Goal: Task Accomplishment & Management: Complete application form

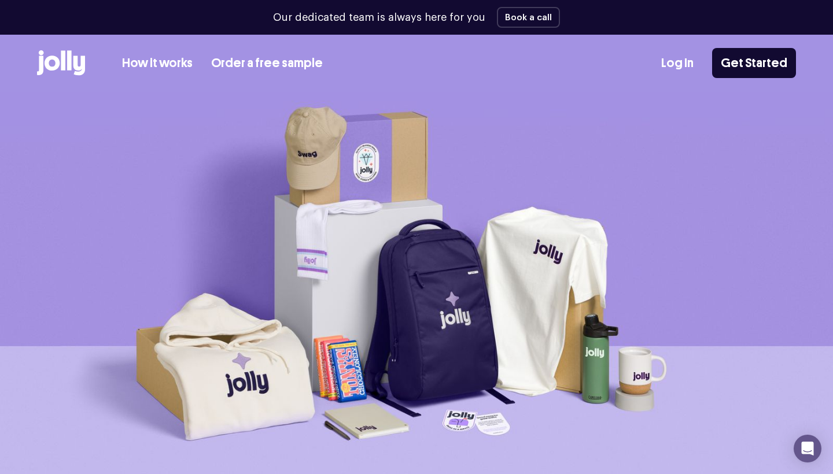
click at [594, 341] on img at bounding box center [416, 290] width 833 height 394
click at [276, 61] on link "Order a free sample" at bounding box center [267, 63] width 112 height 19
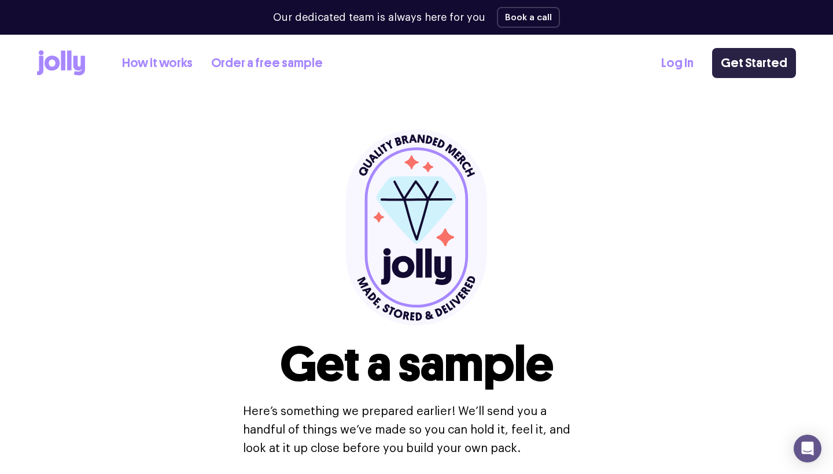
click at [755, 60] on link "Get Started" at bounding box center [754, 63] width 84 height 30
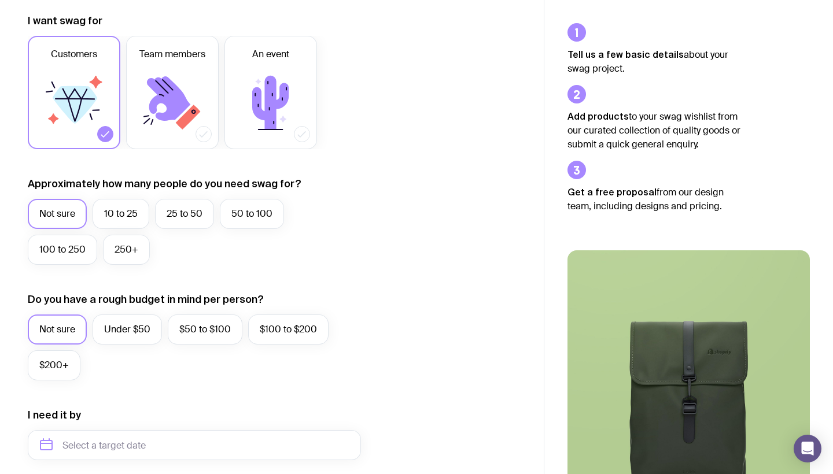
scroll to position [165, 0]
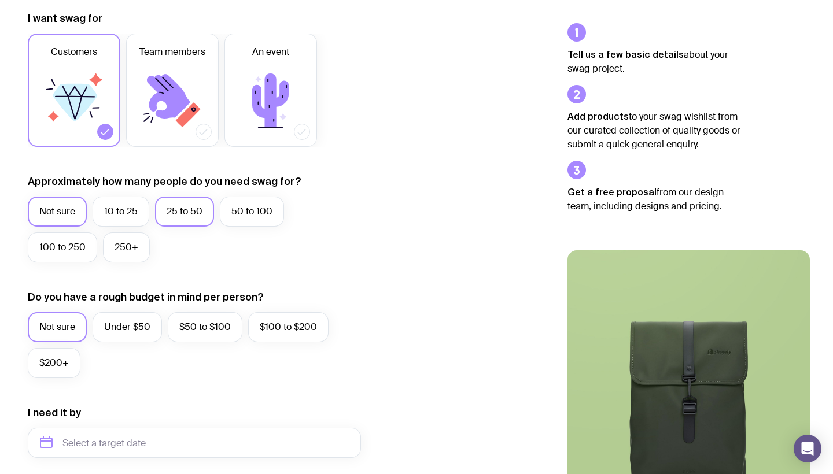
click at [178, 210] on label "25 to 50" at bounding box center [184, 212] width 59 height 30
click at [0, 0] on input "25 to 50" at bounding box center [0, 0] width 0 height 0
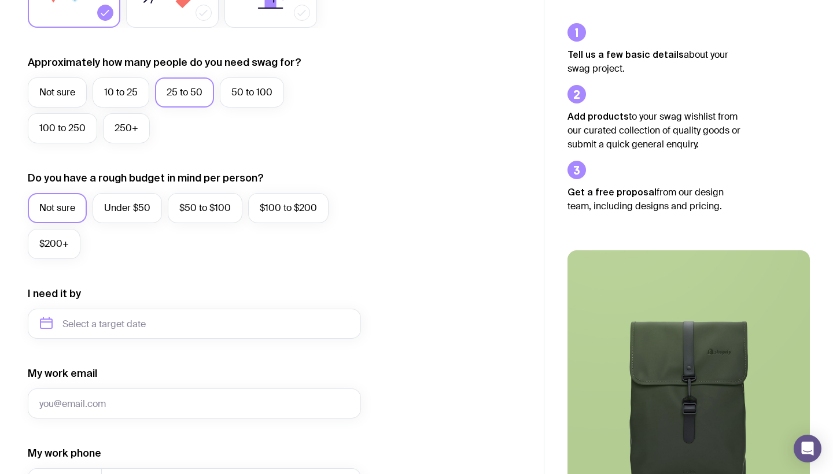
scroll to position [299, 0]
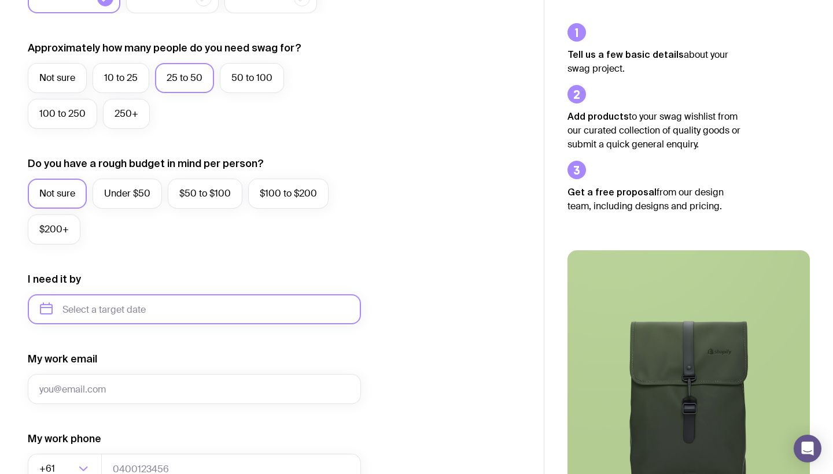
click at [141, 311] on input "text" at bounding box center [194, 309] width 333 height 30
click at [241, 270] on form "I want swag for Customers Team members An event Approximately how many people d…" at bounding box center [194, 255] width 333 height 755
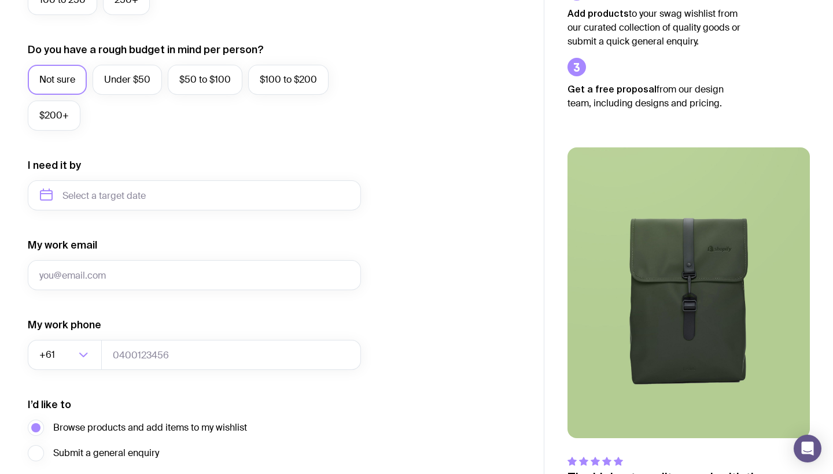
scroll to position [415, 0]
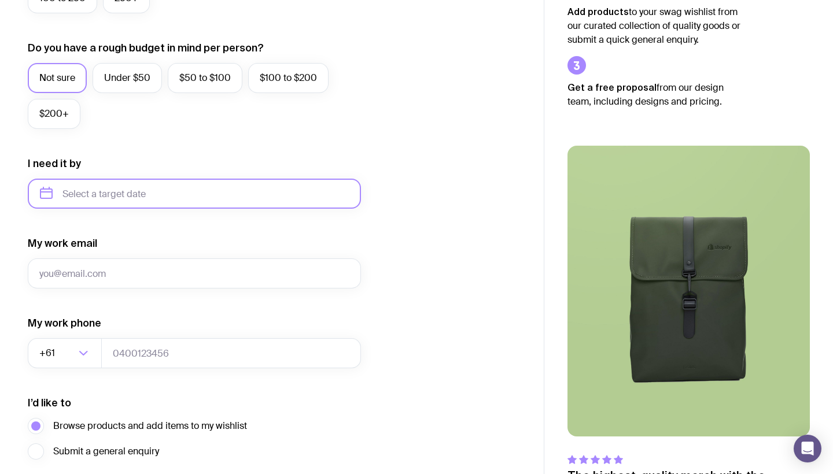
click at [219, 191] on input "text" at bounding box center [194, 194] width 333 height 30
click at [128, 339] on button "Nov" at bounding box center [149, 335] width 42 height 23
type input "[DATE]"
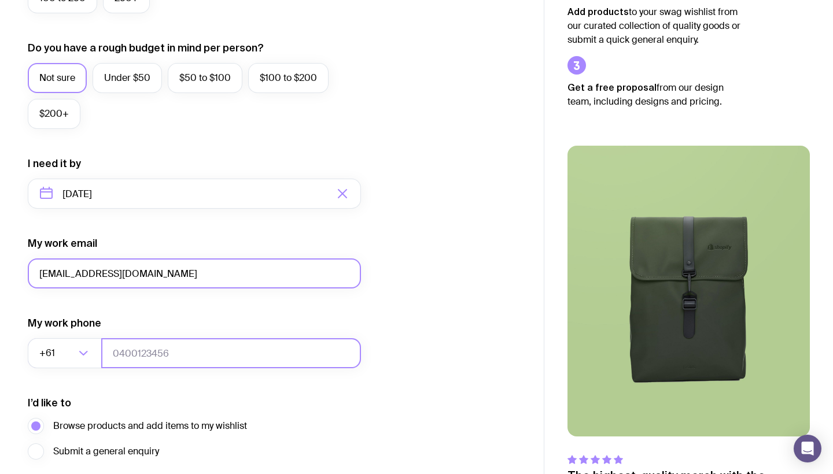
type input "[EMAIL_ADDRESS][DOMAIN_NAME]"
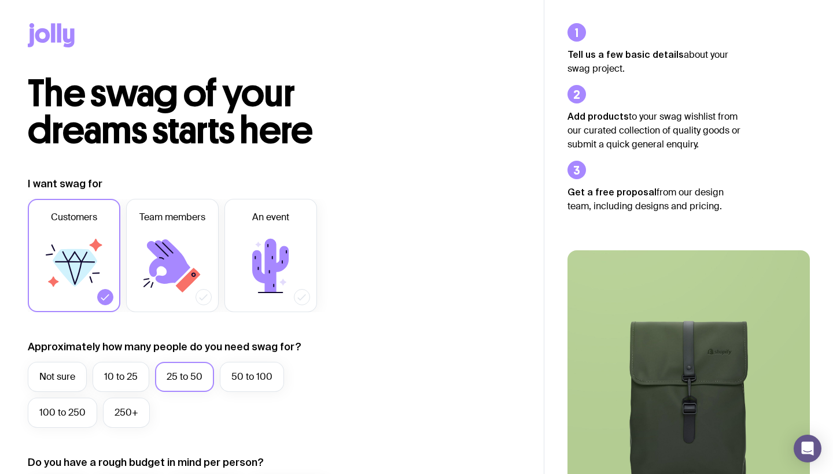
scroll to position [0, 0]
type input "0417498840"
click at [201, 266] on icon at bounding box center [172, 265] width 69 height 69
click at [0, 0] on input "Team members" at bounding box center [0, 0] width 0 height 0
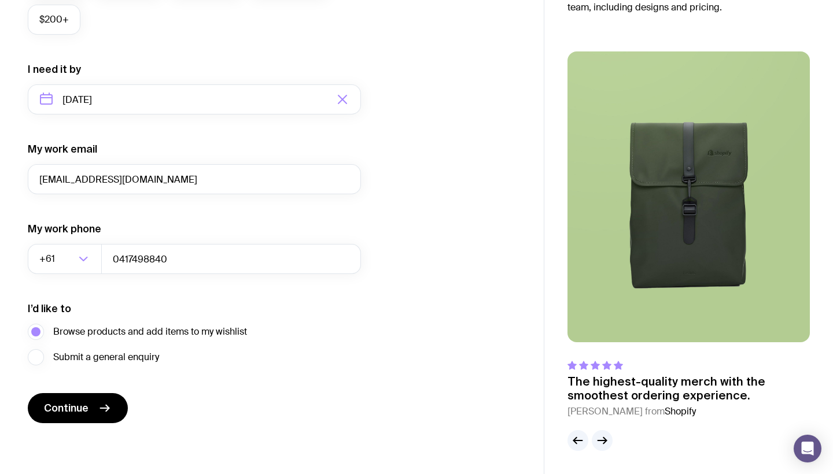
scroll to position [509, 0]
click at [99, 406] on icon "submit" at bounding box center [105, 408] width 14 height 14
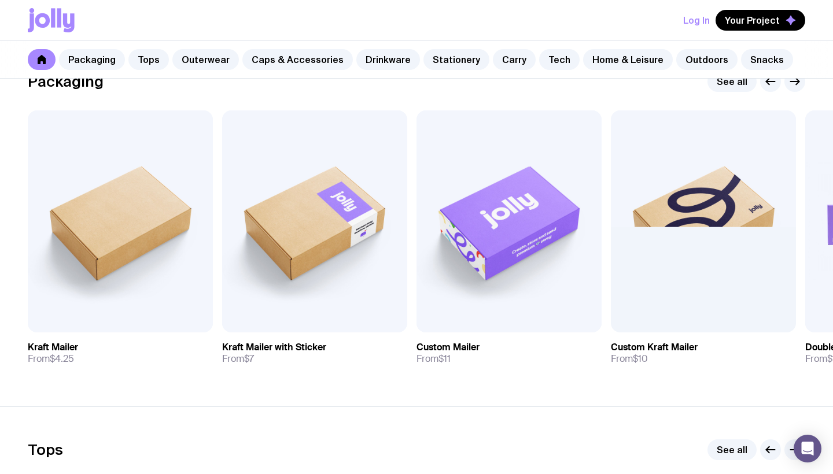
scroll to position [209, 0]
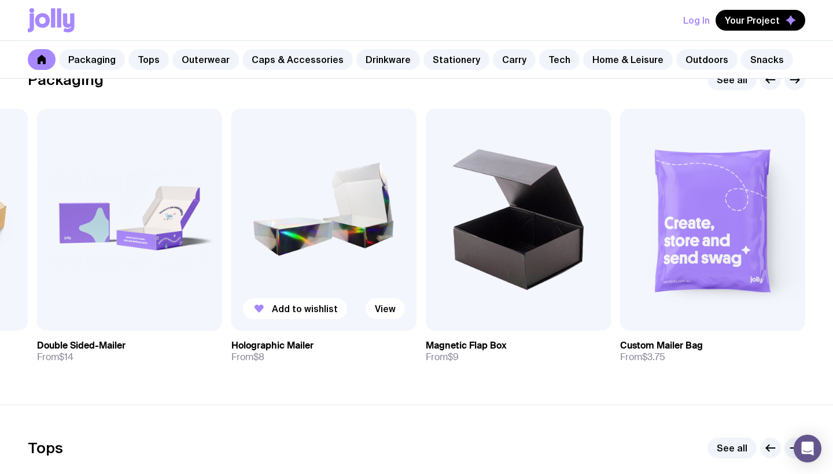
click at [345, 198] on img at bounding box center [323, 220] width 185 height 222
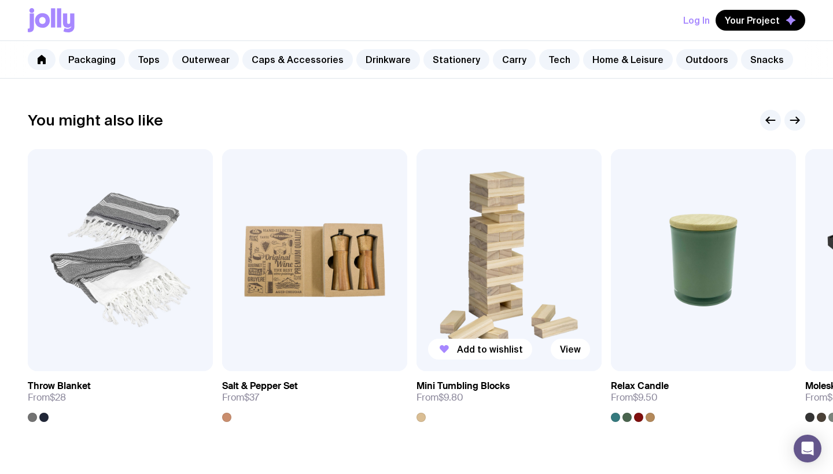
scroll to position [509, 0]
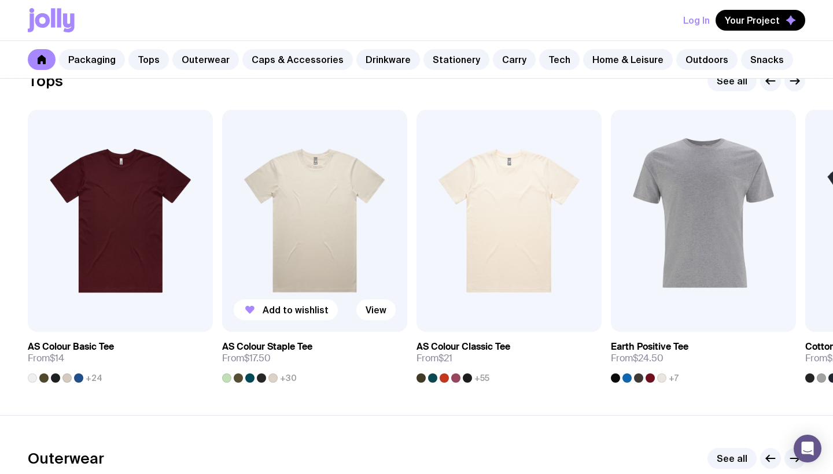
scroll to position [578, 0]
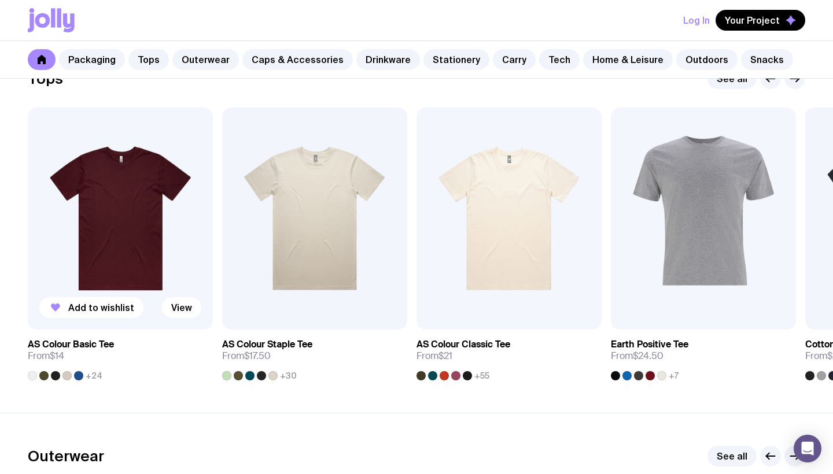
click at [114, 230] on img at bounding box center [120, 219] width 185 height 222
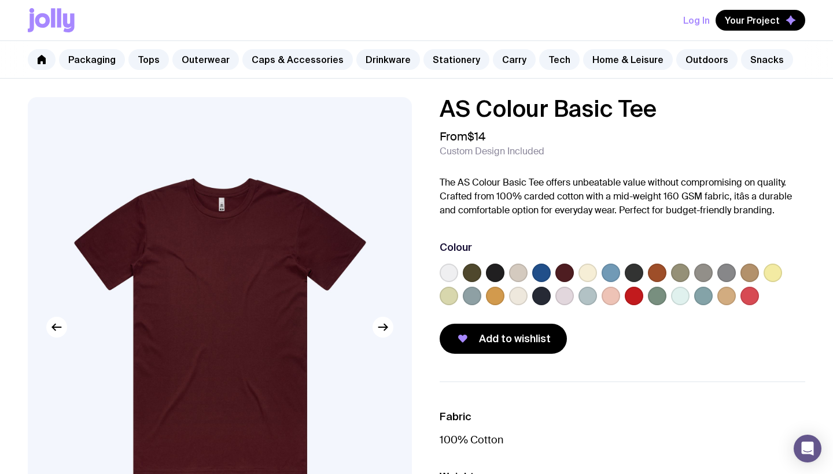
click at [497, 272] on label at bounding box center [495, 273] width 19 height 19
click at [0, 0] on input "radio" at bounding box center [0, 0] width 0 height 0
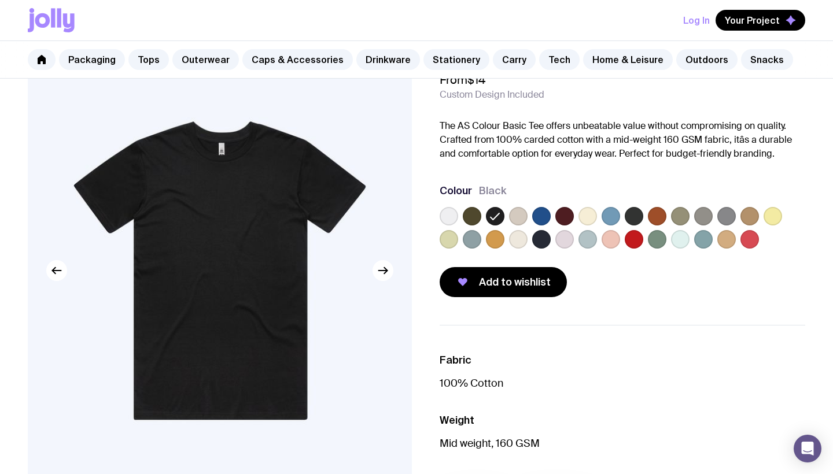
scroll to position [82, 0]
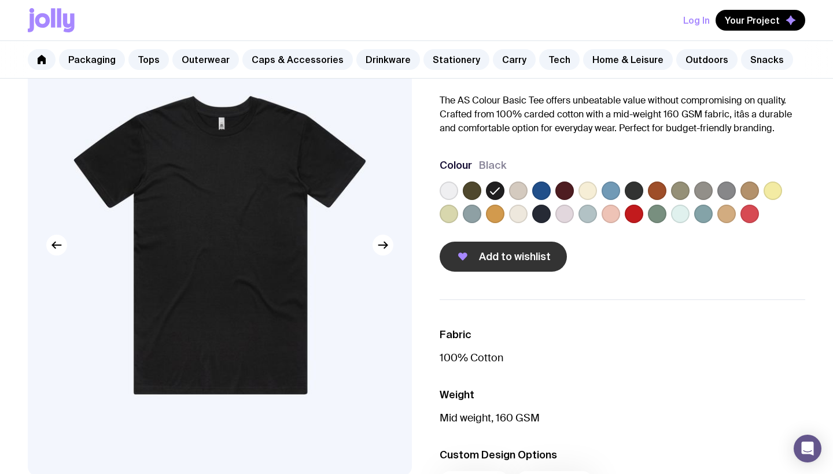
click at [505, 253] on span "Add to wishlist" at bounding box center [515, 257] width 72 height 14
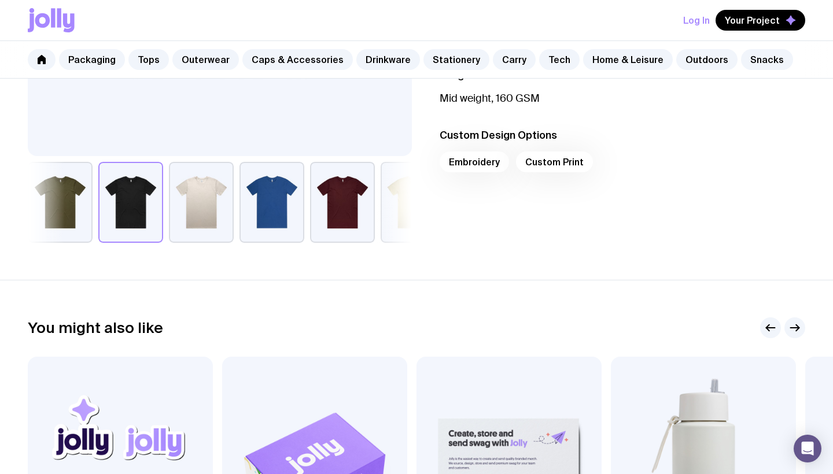
scroll to position [400, 0]
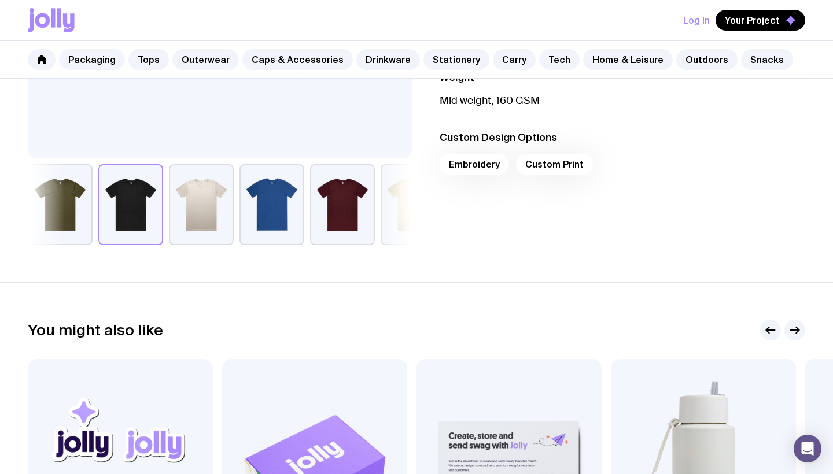
click at [561, 158] on div "Embroidery Custom Print" at bounding box center [621, 168] width 365 height 28
click at [544, 167] on div "Embroidery Custom Print" at bounding box center [621, 168] width 365 height 28
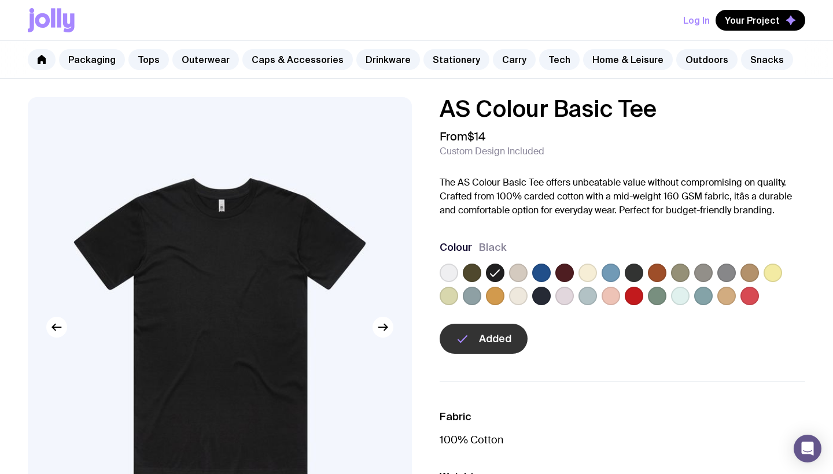
scroll to position [0, 0]
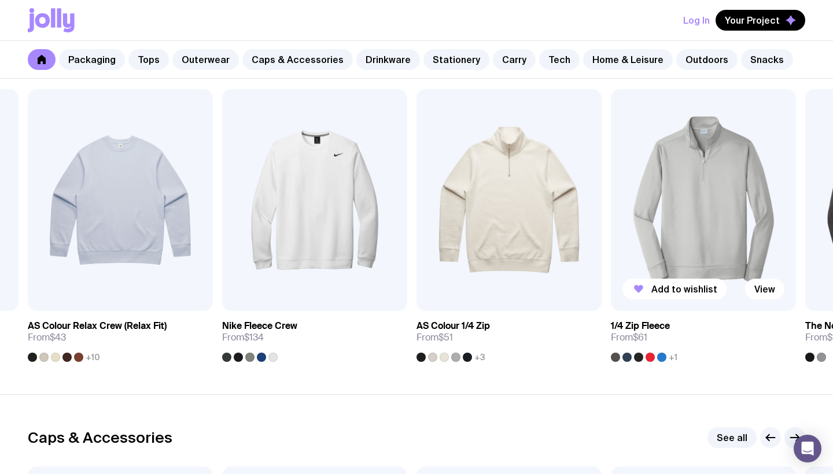
scroll to position [975, 0]
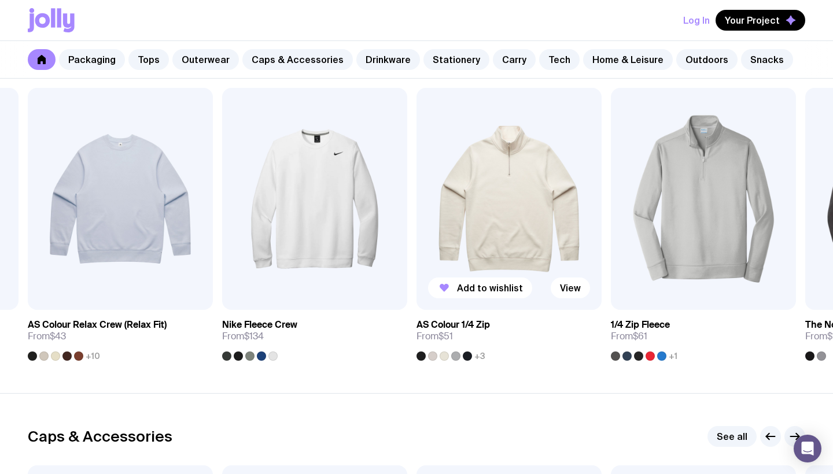
click at [524, 213] on img at bounding box center [508, 199] width 185 height 222
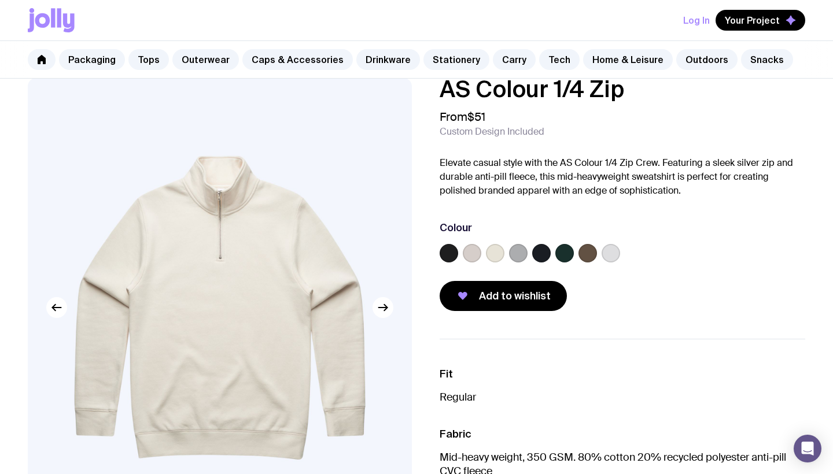
scroll to position [20, 0]
click at [446, 254] on label at bounding box center [448, 252] width 19 height 19
click at [0, 0] on input "radio" at bounding box center [0, 0] width 0 height 0
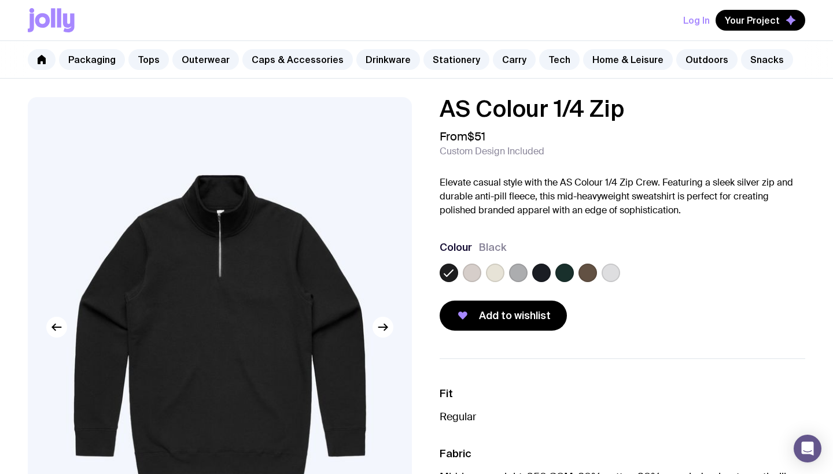
scroll to position [0, 0]
click at [540, 272] on label at bounding box center [541, 273] width 19 height 19
click at [0, 0] on input "radio" at bounding box center [0, 0] width 0 height 0
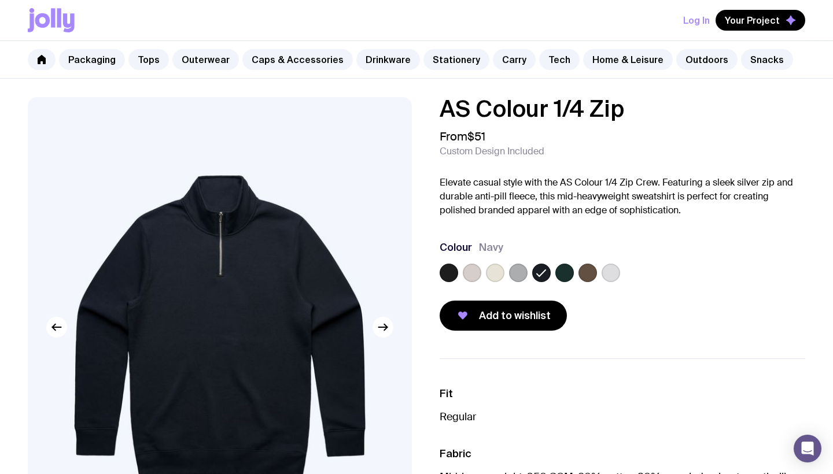
click at [449, 272] on label at bounding box center [448, 273] width 19 height 19
click at [0, 0] on input "radio" at bounding box center [0, 0] width 0 height 0
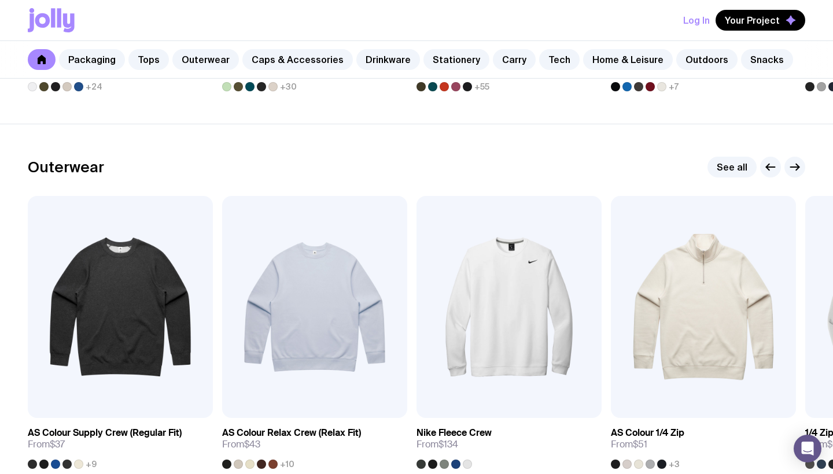
scroll to position [875, 0]
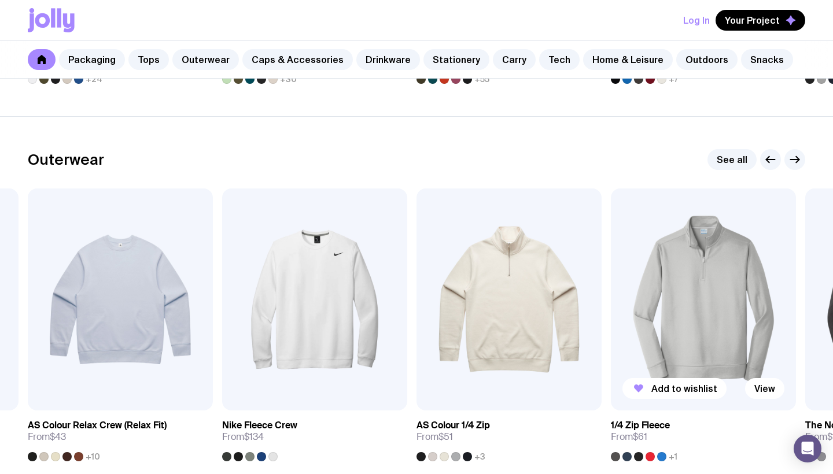
click at [687, 300] on img at bounding box center [703, 300] width 185 height 222
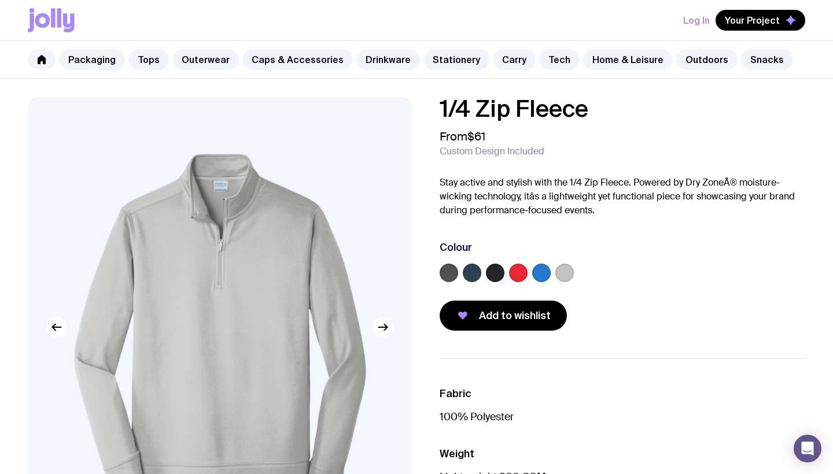
click at [496, 274] on label at bounding box center [495, 273] width 19 height 19
click at [0, 0] on input "radio" at bounding box center [0, 0] width 0 height 0
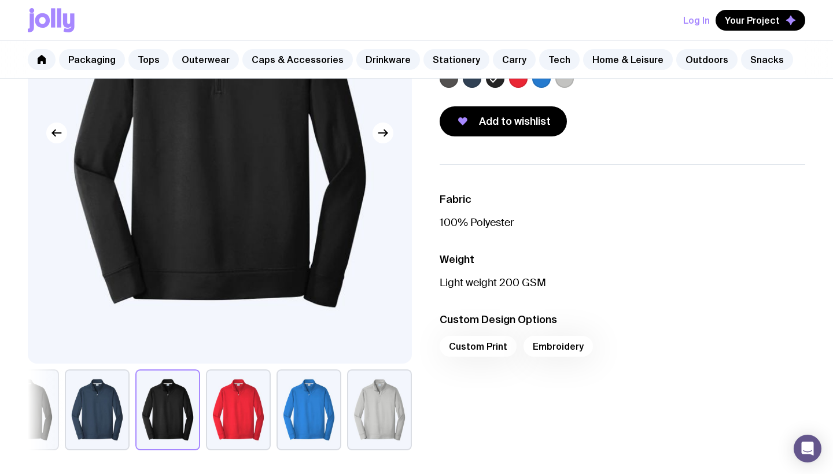
scroll to position [96, 0]
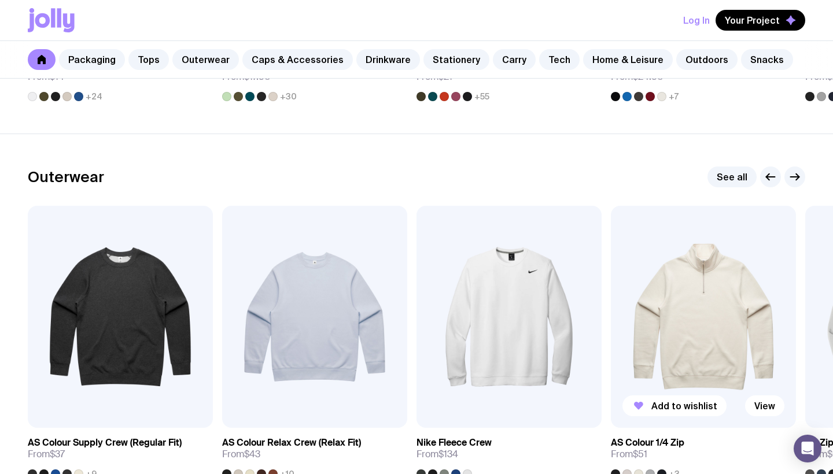
scroll to position [940, 0]
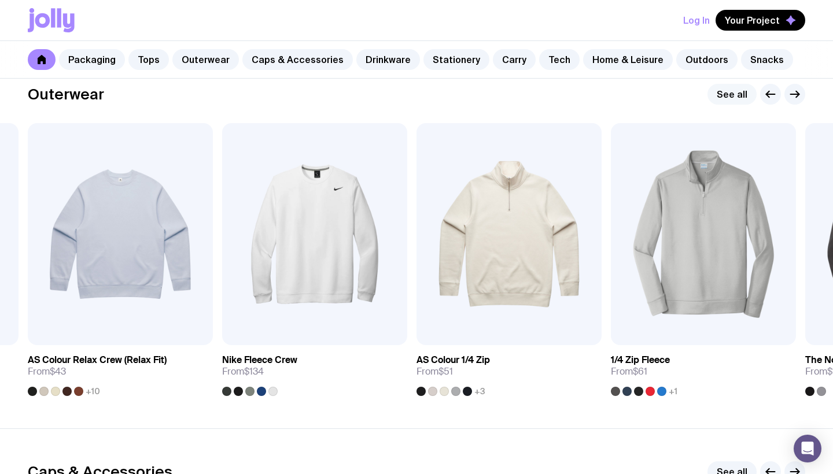
click at [732, 96] on link "See all" at bounding box center [731, 94] width 49 height 21
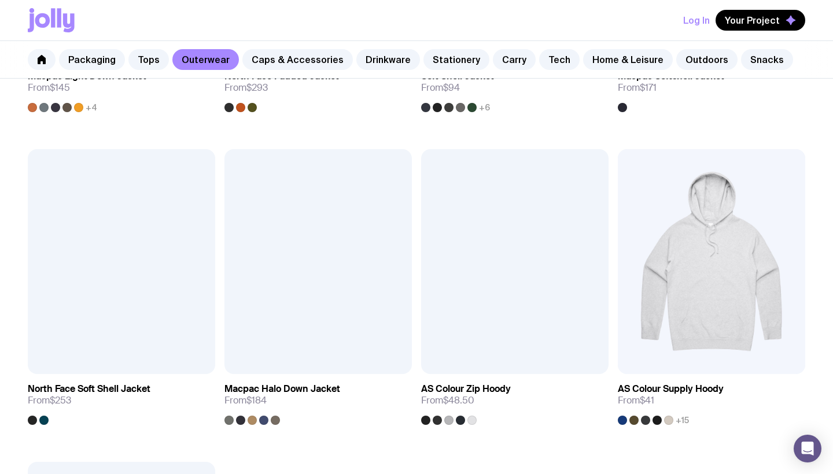
scroll to position [1401, 0]
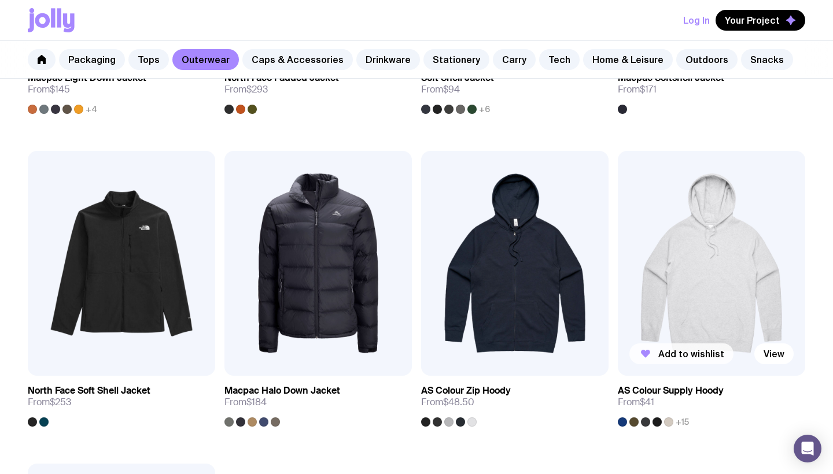
click at [688, 354] on span "Add to wishlist" at bounding box center [691, 354] width 66 height 12
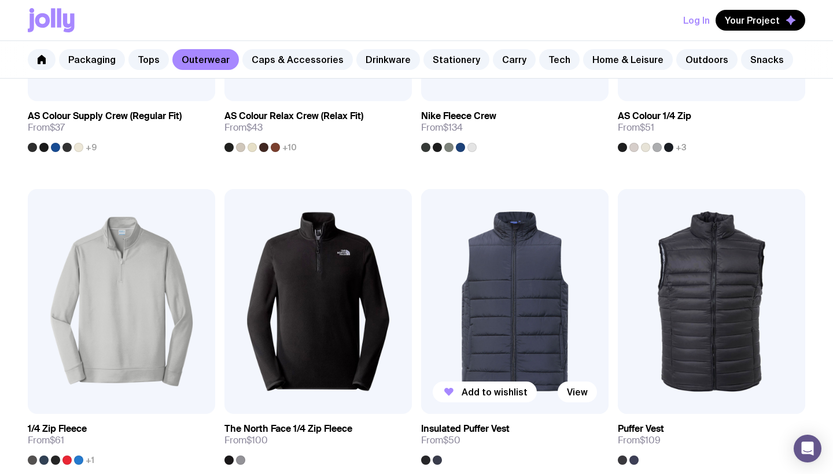
scroll to position [406, 0]
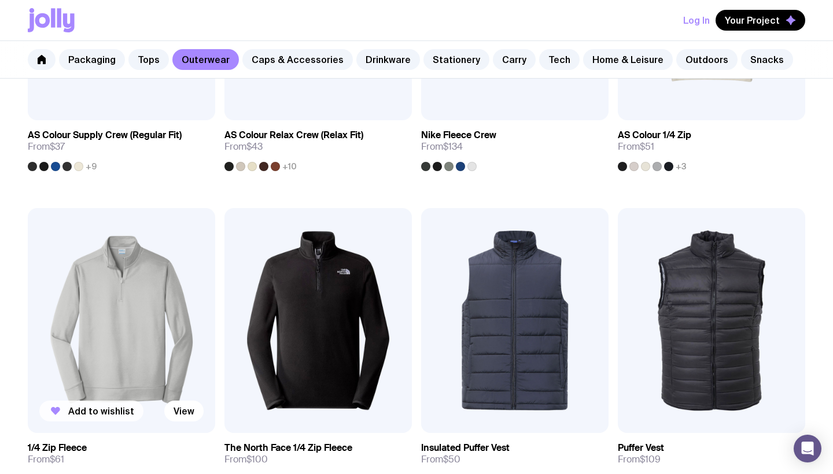
click at [106, 415] on span "Add to wishlist" at bounding box center [101, 411] width 66 height 12
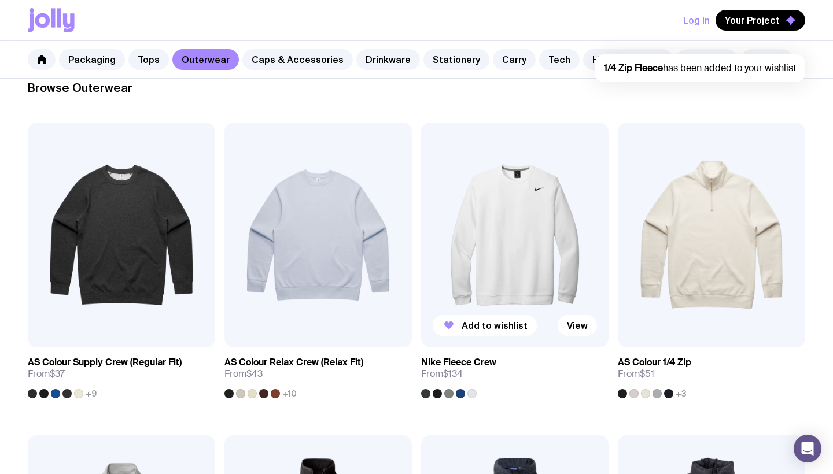
scroll to position [178, 0]
click at [652, 329] on icon "button" at bounding box center [645, 326] width 14 height 14
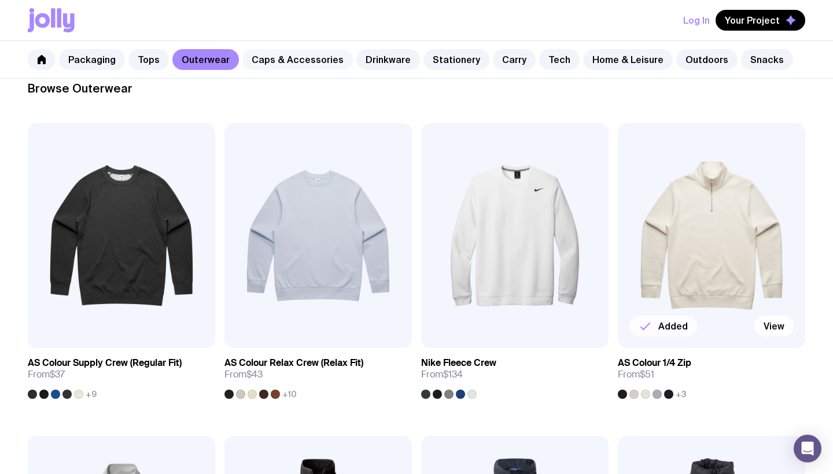
click at [308, 61] on link "Caps & Accessories" at bounding box center [297, 59] width 110 height 21
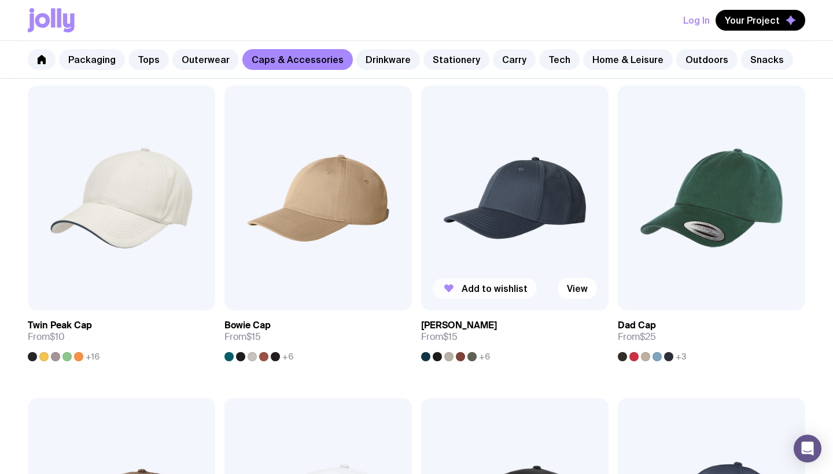
scroll to position [209, 0]
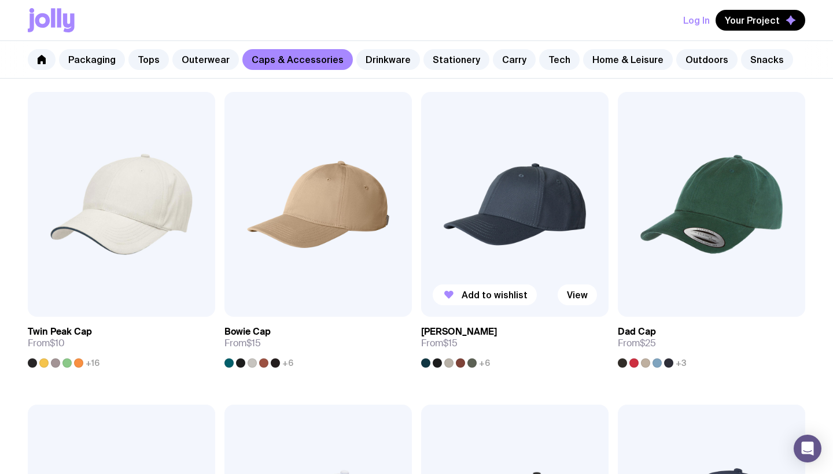
click at [444, 364] on div at bounding box center [448, 362] width 9 height 9
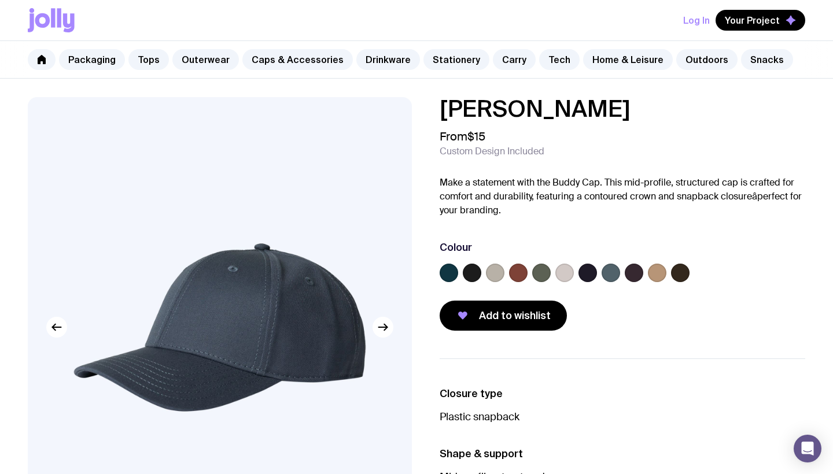
click at [473, 272] on label at bounding box center [472, 273] width 19 height 19
click at [0, 0] on input "radio" at bounding box center [0, 0] width 0 height 0
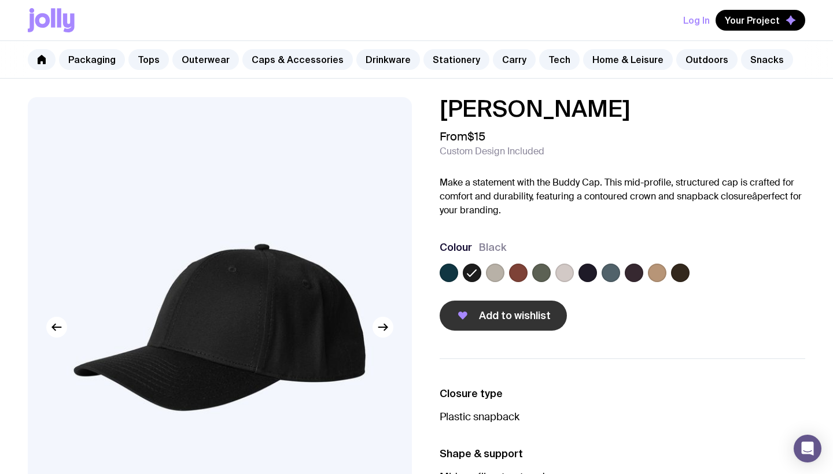
click at [516, 312] on span "Add to wishlist" at bounding box center [515, 316] width 72 height 14
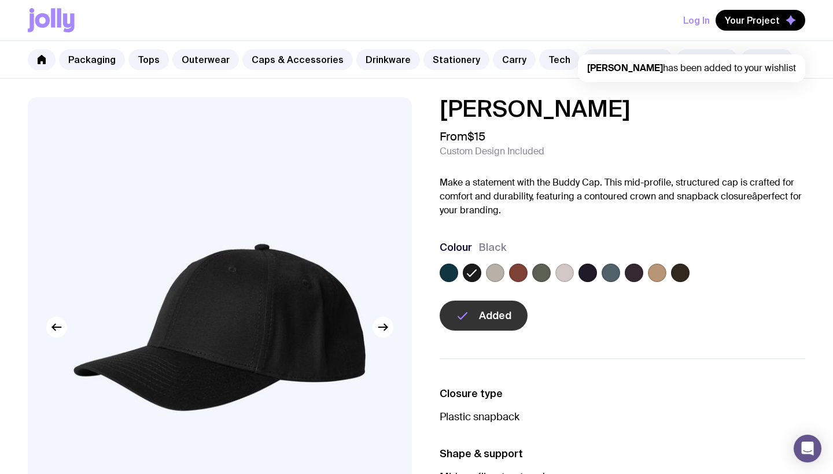
scroll to position [209, 0]
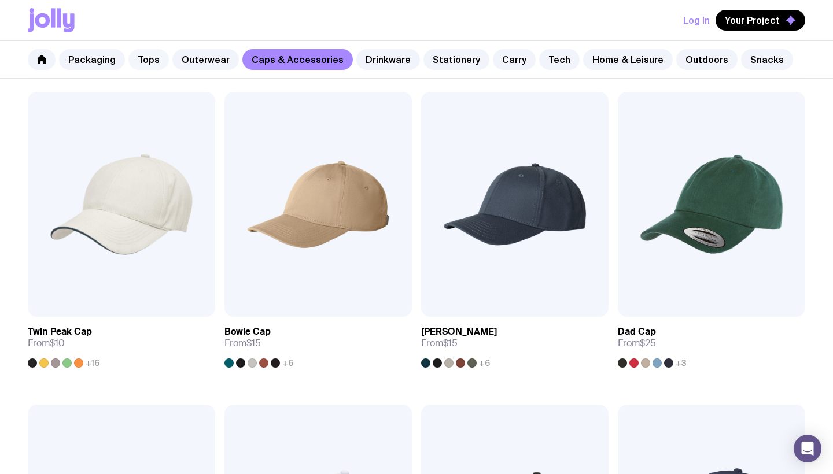
click at [151, 62] on link "Tops" at bounding box center [148, 59] width 40 height 21
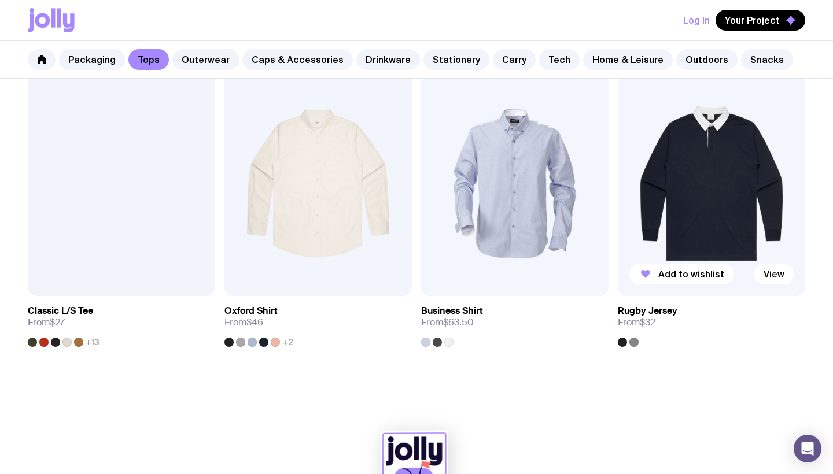
scroll to position [1173, 0]
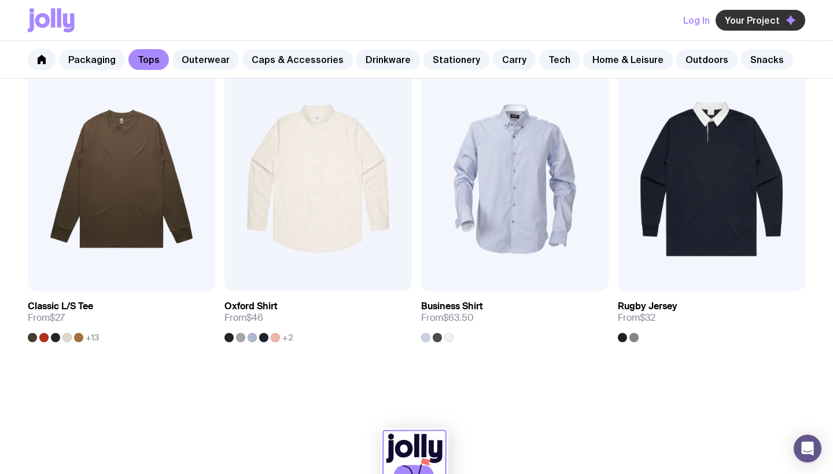
click at [740, 21] on span "Your Project" at bounding box center [752, 20] width 55 height 12
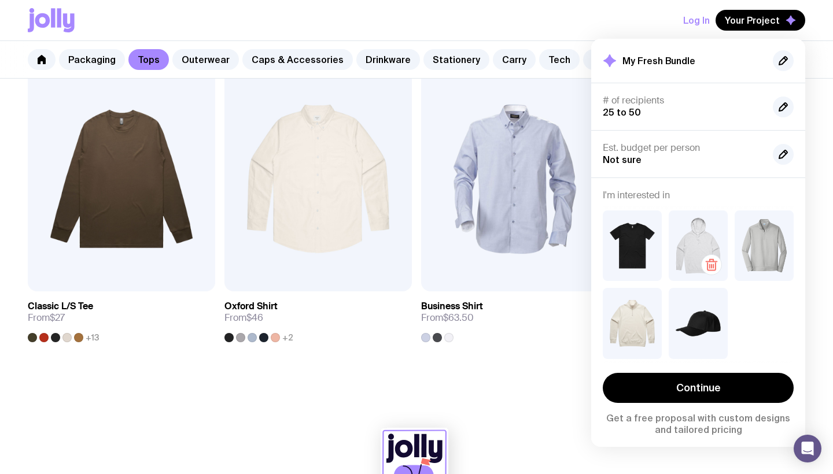
click at [694, 242] on img at bounding box center [697, 245] width 59 height 71
click at [784, 150] on icon "button" at bounding box center [783, 154] width 8 height 8
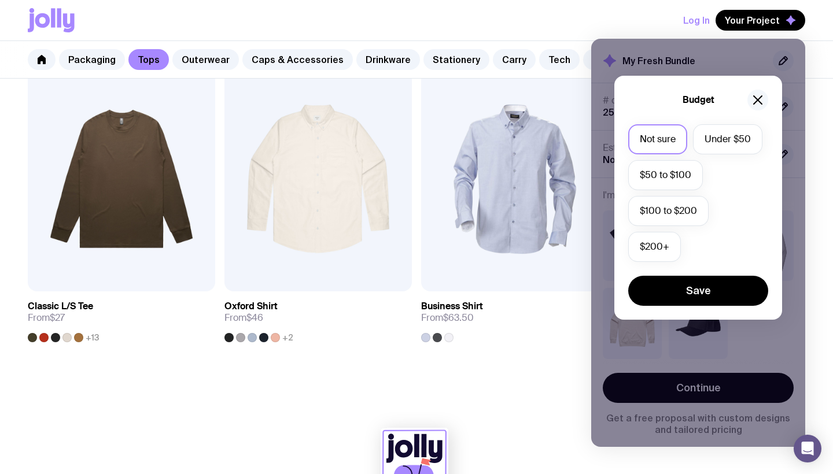
click at [758, 102] on icon "button" at bounding box center [758, 100] width 14 height 14
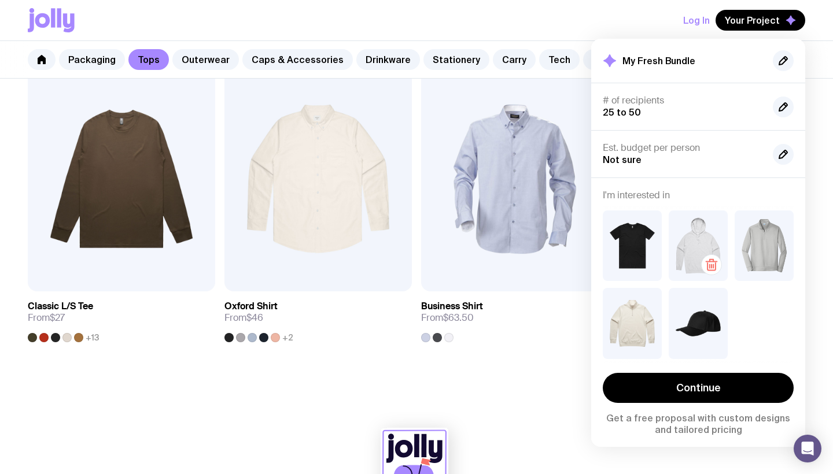
click at [687, 232] on img at bounding box center [697, 245] width 59 height 71
click at [712, 231] on img at bounding box center [697, 245] width 59 height 71
click at [759, 251] on img at bounding box center [763, 245] width 59 height 71
click at [714, 265] on icon "button" at bounding box center [711, 265] width 14 height 14
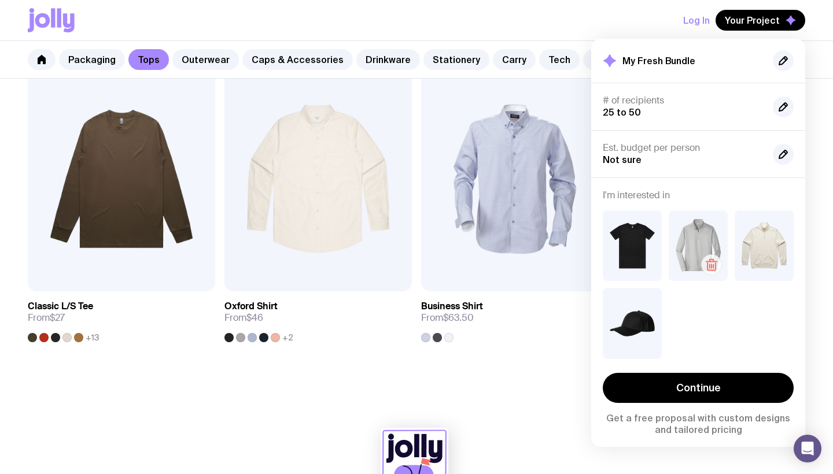
click at [715, 268] on icon "button" at bounding box center [711, 267] width 8 height 8
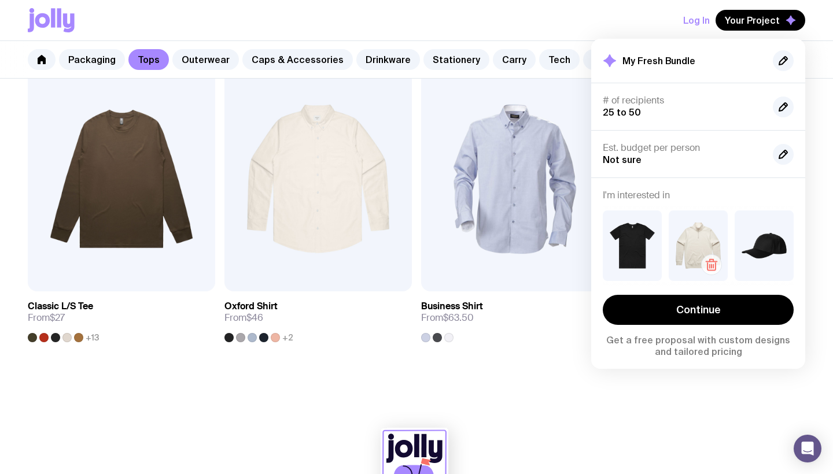
click at [709, 264] on icon "button" at bounding box center [711, 265] width 14 height 14
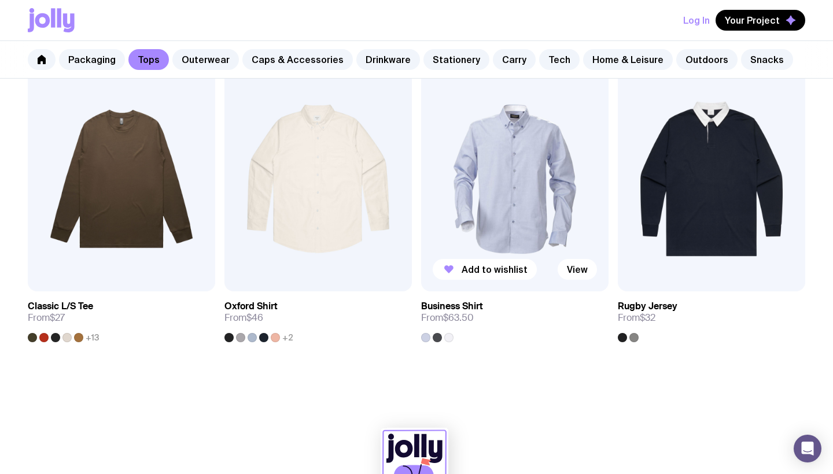
scroll to position [742, 0]
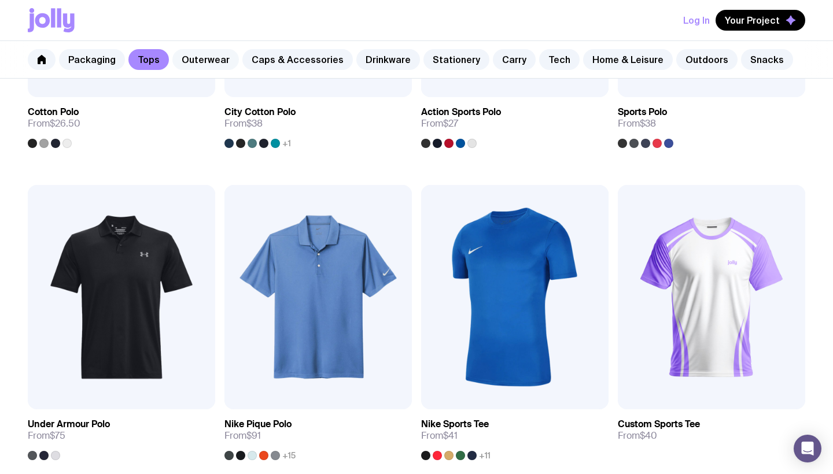
click at [206, 60] on link "Outerwear" at bounding box center [205, 59] width 66 height 21
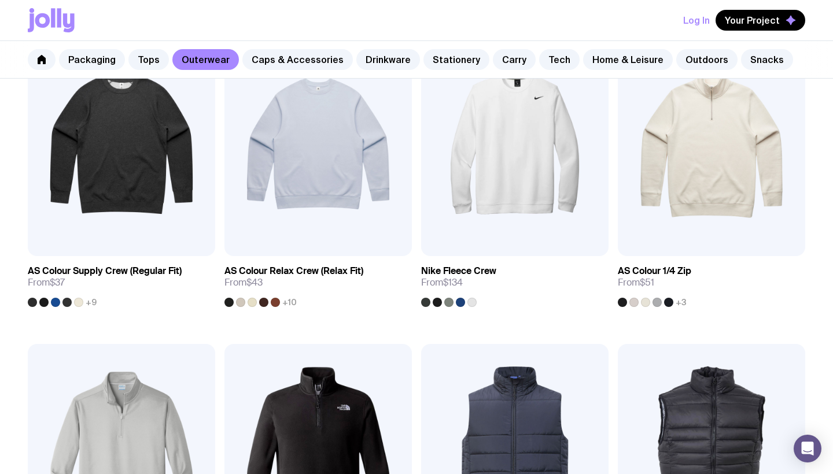
scroll to position [269, 0]
click at [711, 147] on img at bounding box center [711, 144] width 187 height 225
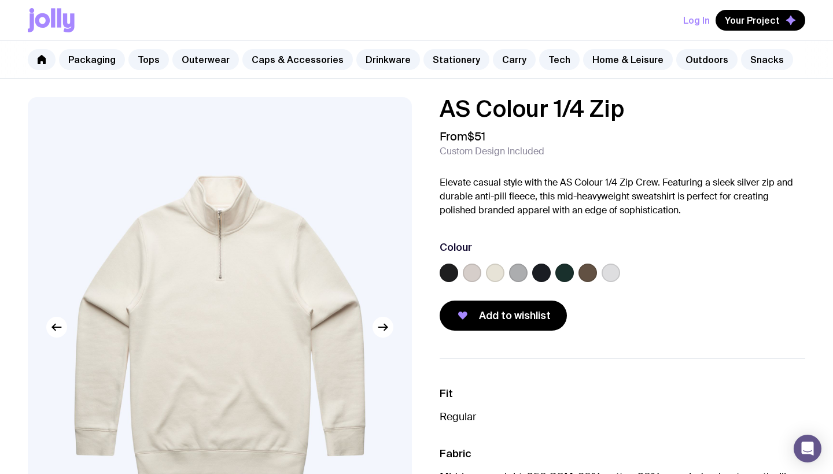
click at [446, 268] on label at bounding box center [448, 273] width 19 height 19
click at [0, 0] on input "radio" at bounding box center [0, 0] width 0 height 0
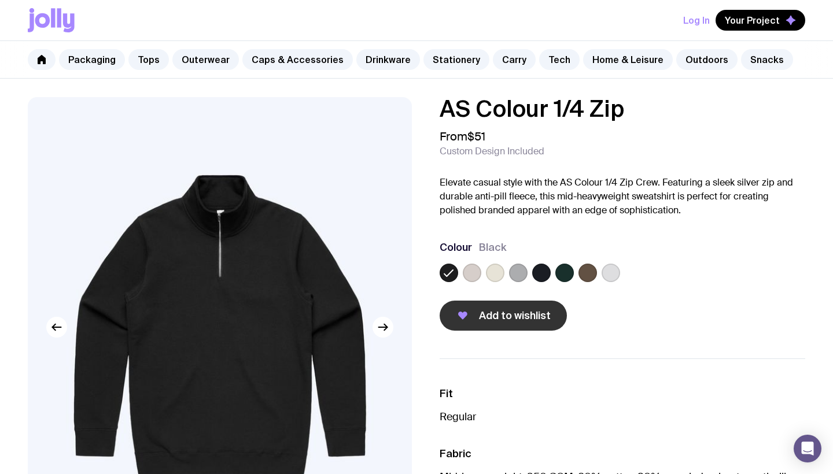
click at [485, 313] on span "Add to wishlist" at bounding box center [515, 316] width 72 height 14
click at [749, 21] on span "Your Project" at bounding box center [752, 20] width 55 height 12
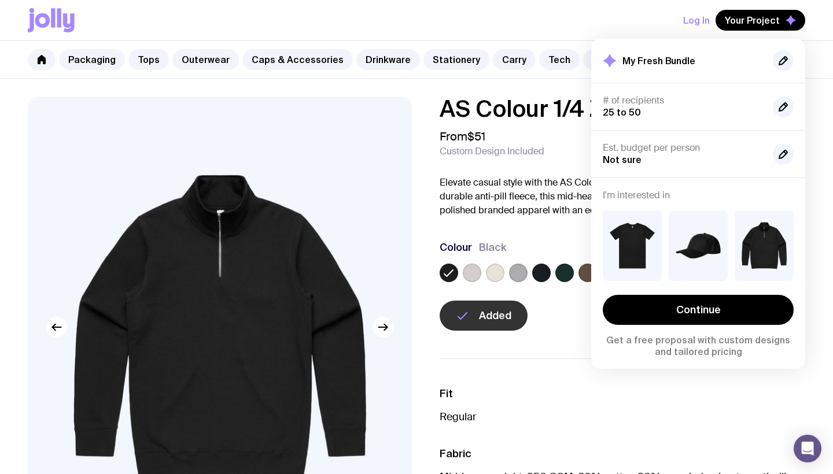
click at [570, 151] on div "From $51 Custom Design Included" at bounding box center [621, 144] width 365 height 28
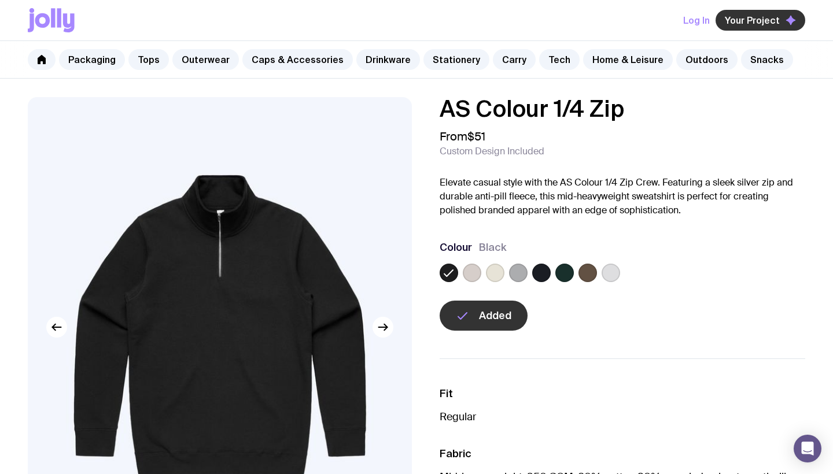
click at [760, 23] on span "Your Project" at bounding box center [752, 20] width 55 height 12
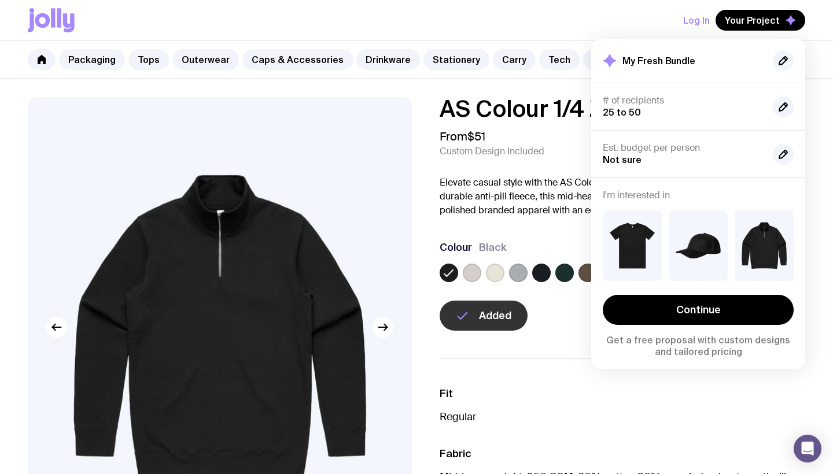
click at [569, 373] on ul "Fit Regular Fabric Mid-heavy weight, 350 GSM. 80% cotton 20% recycled polyester…" at bounding box center [621, 478] width 365 height 241
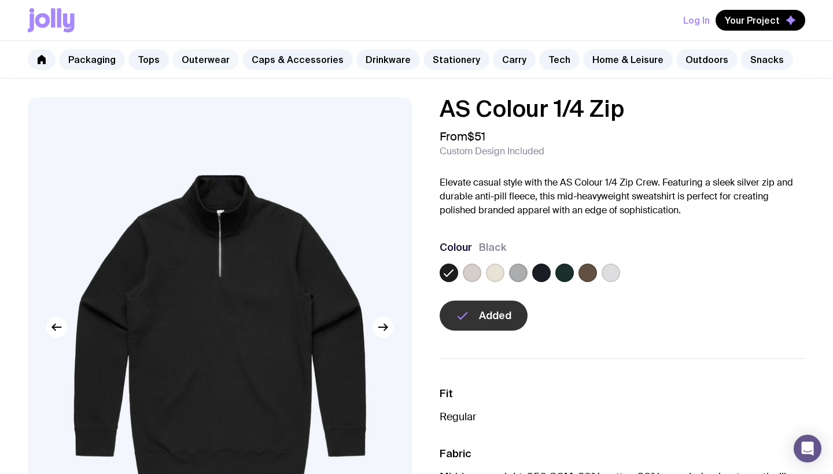
click at [202, 57] on link "Outerwear" at bounding box center [205, 59] width 66 height 21
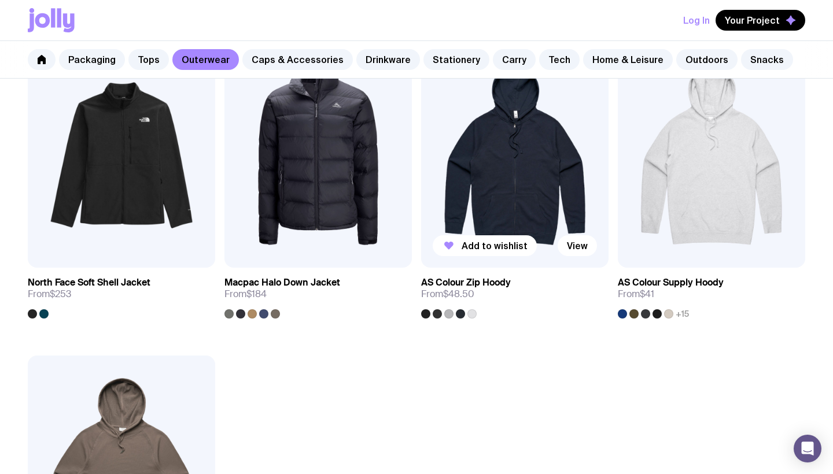
scroll to position [1509, 0]
click at [718, 164] on img at bounding box center [711, 155] width 187 height 225
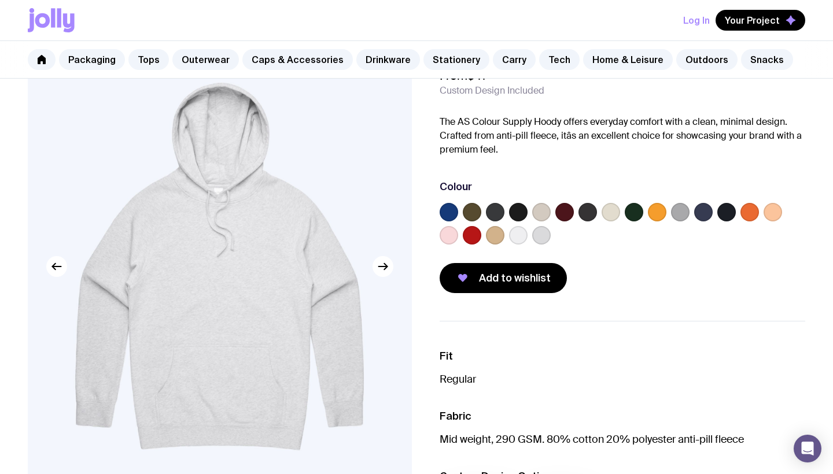
scroll to position [81, 0]
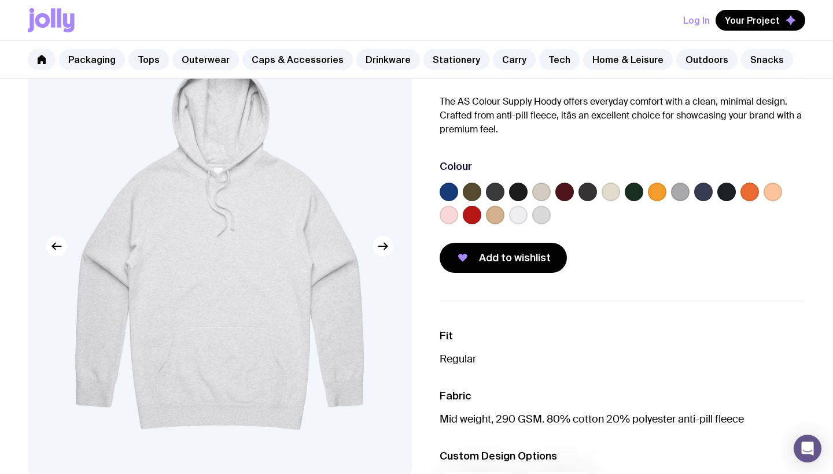
click at [516, 191] on label at bounding box center [518, 192] width 19 height 19
click at [0, 0] on input "radio" at bounding box center [0, 0] width 0 height 0
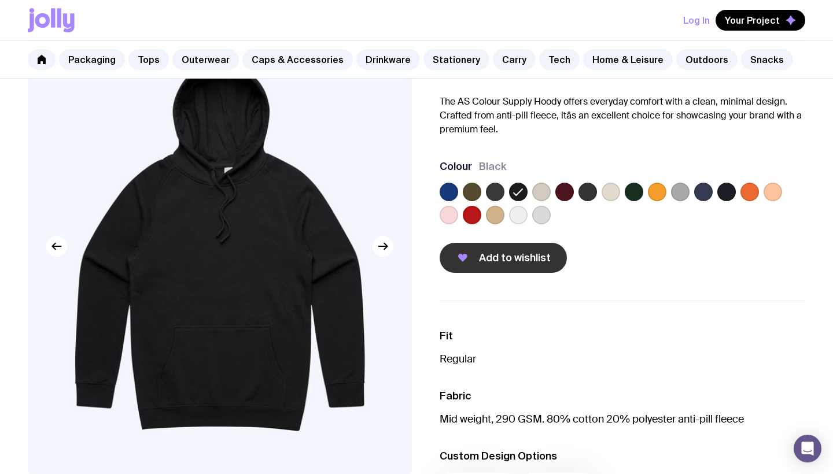
click at [498, 261] on span "Add to wishlist" at bounding box center [515, 258] width 72 height 14
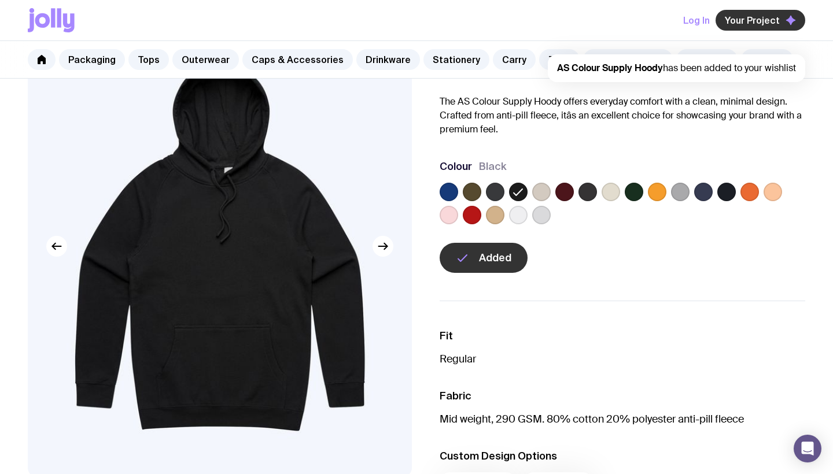
click at [770, 17] on span "Your Project" at bounding box center [752, 20] width 55 height 12
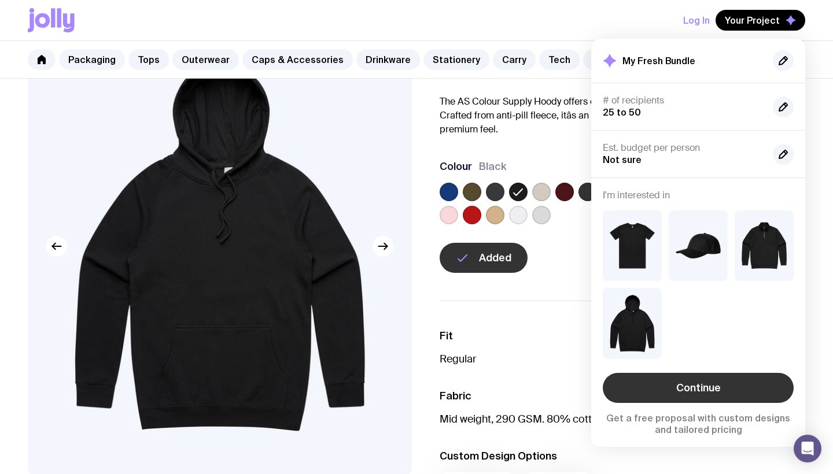
click at [734, 382] on link "Continue" at bounding box center [698, 388] width 191 height 30
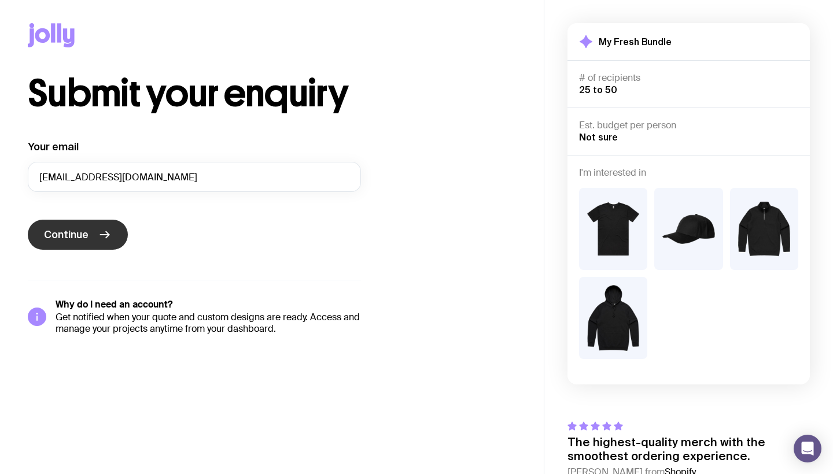
click at [83, 238] on span "Continue" at bounding box center [66, 235] width 45 height 14
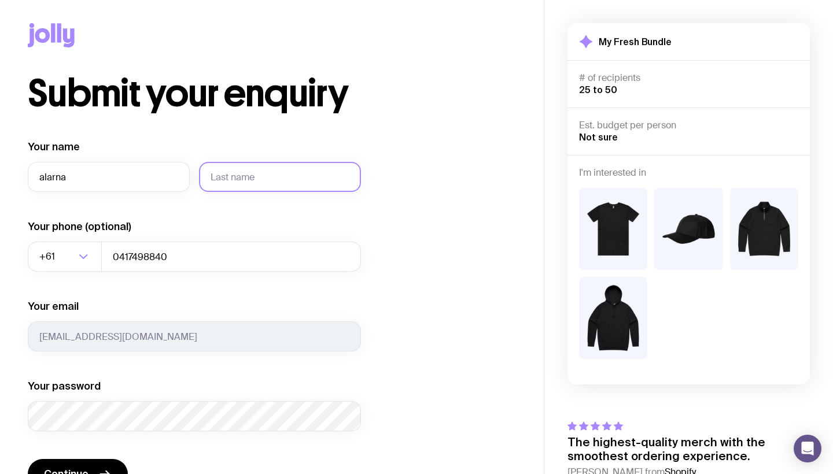
type input "alarna"
click at [257, 173] on input "text" at bounding box center [280, 177] width 162 height 30
type input "pack"
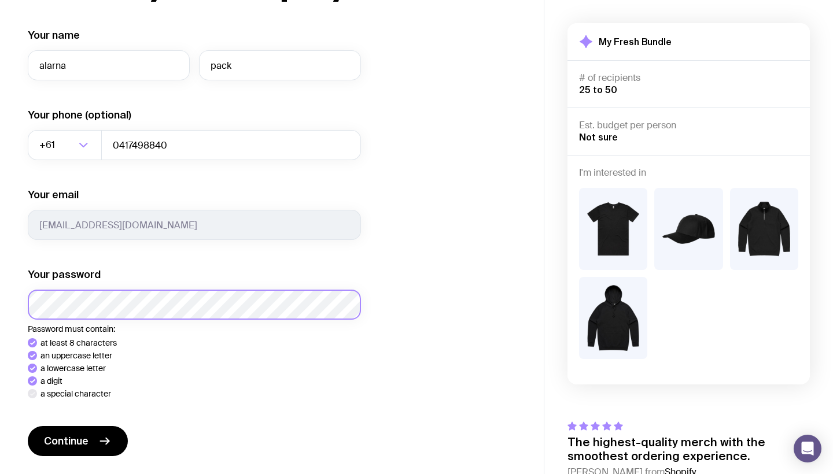
scroll to position [117, 0]
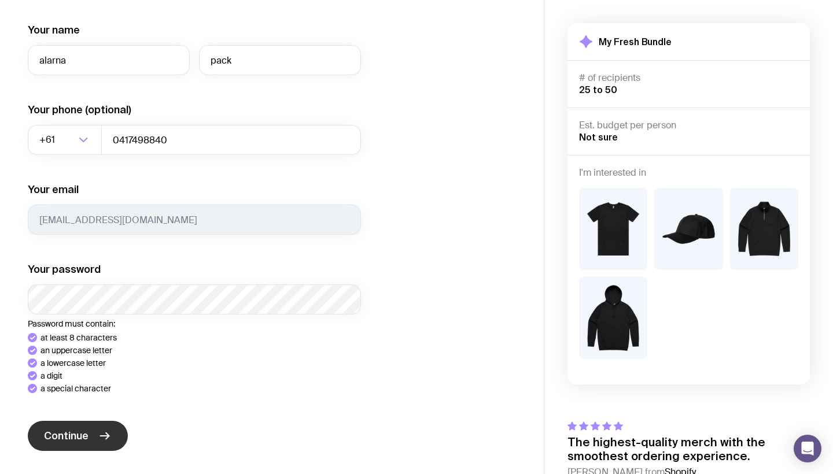
click at [77, 433] on span "Continue" at bounding box center [66, 436] width 45 height 14
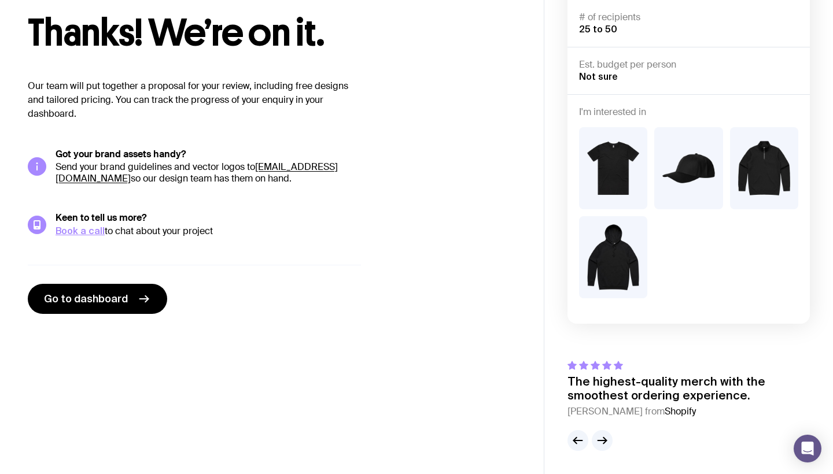
scroll to position [61, 0]
click at [110, 292] on span "Go to dashboard" at bounding box center [86, 299] width 84 height 14
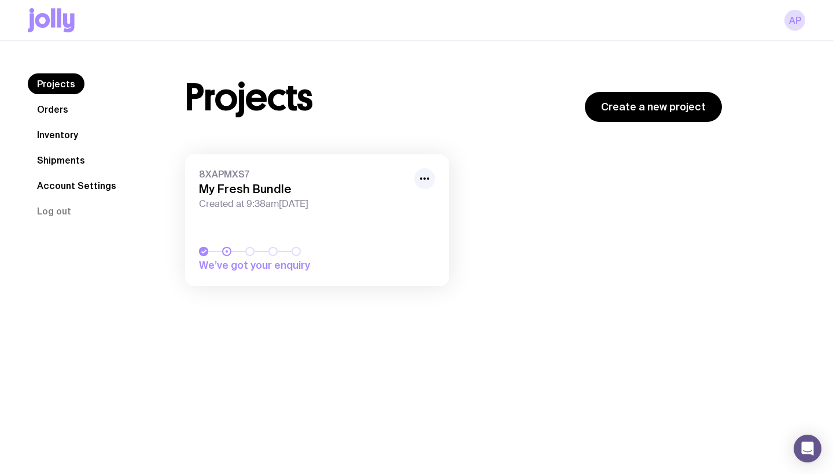
click at [56, 111] on link "Orders" at bounding box center [53, 109] width 50 height 21
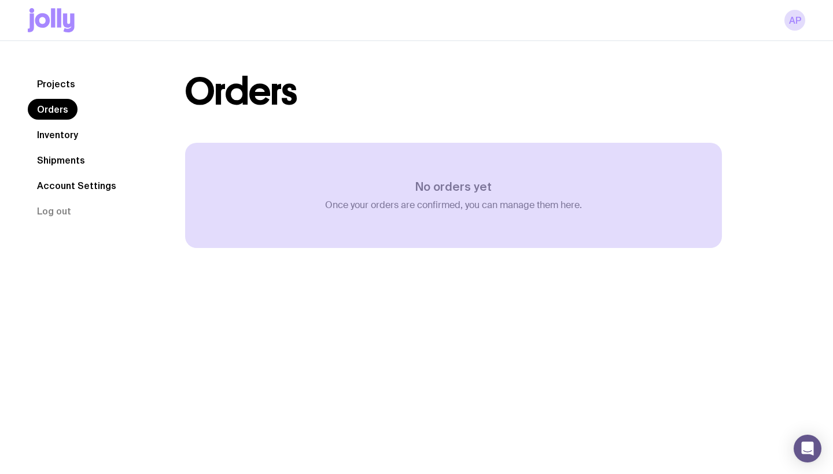
click at [59, 80] on link "Projects" at bounding box center [56, 83] width 57 height 21
